Goal: Find specific page/section

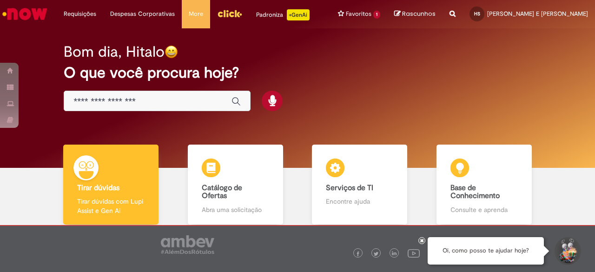
click at [159, 93] on div "Global" at bounding box center [157, 101] width 187 height 21
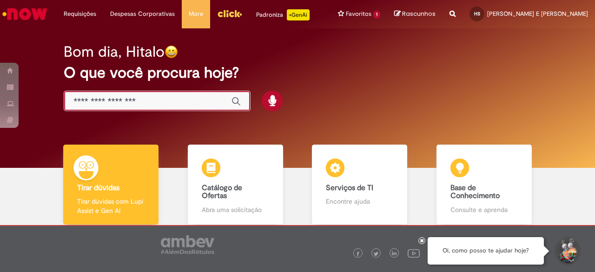
click at [153, 102] on input "Basta digitar aqui" at bounding box center [147, 101] width 149 height 11
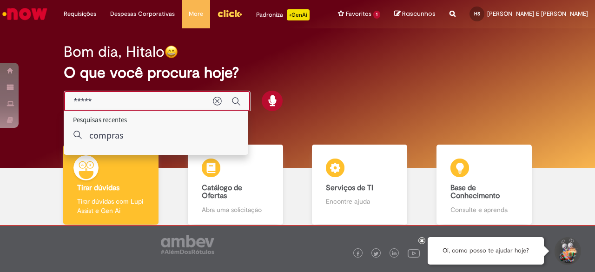
type input "*****"
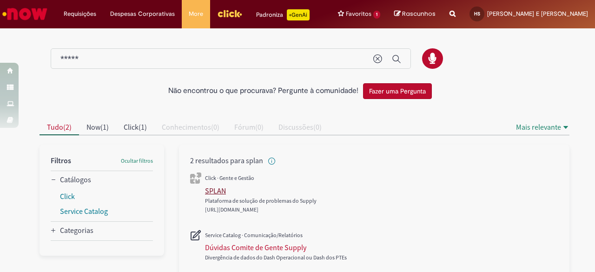
click at [212, 192] on div "Plataforma de solução de problemas do Supply" at bounding box center [326, 196] width 243 height 20
click at [212, 192] on div "SPLAN" at bounding box center [215, 190] width 21 height 9
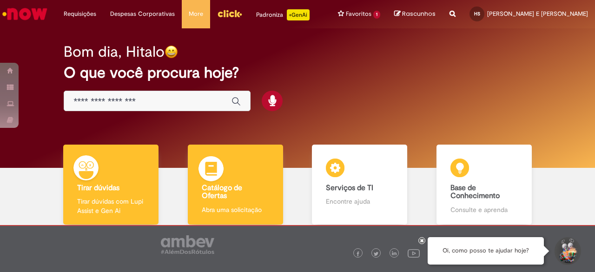
click at [252, 193] on h4 "Catálogo de Ofertas" at bounding box center [235, 192] width 67 height 16
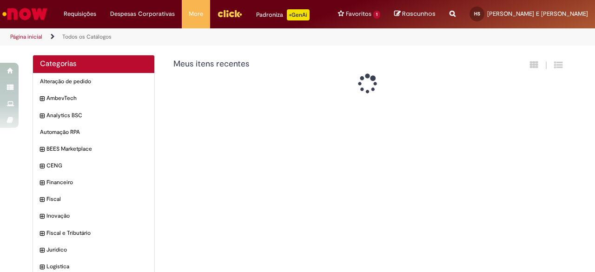
click at [255, 183] on div "Categorias Alteração de pedido Itens AmbevTech Itens Analytics BSC Itens Automa…" at bounding box center [298, 208] width 544 height 306
